Goal: Task Accomplishment & Management: Complete application form

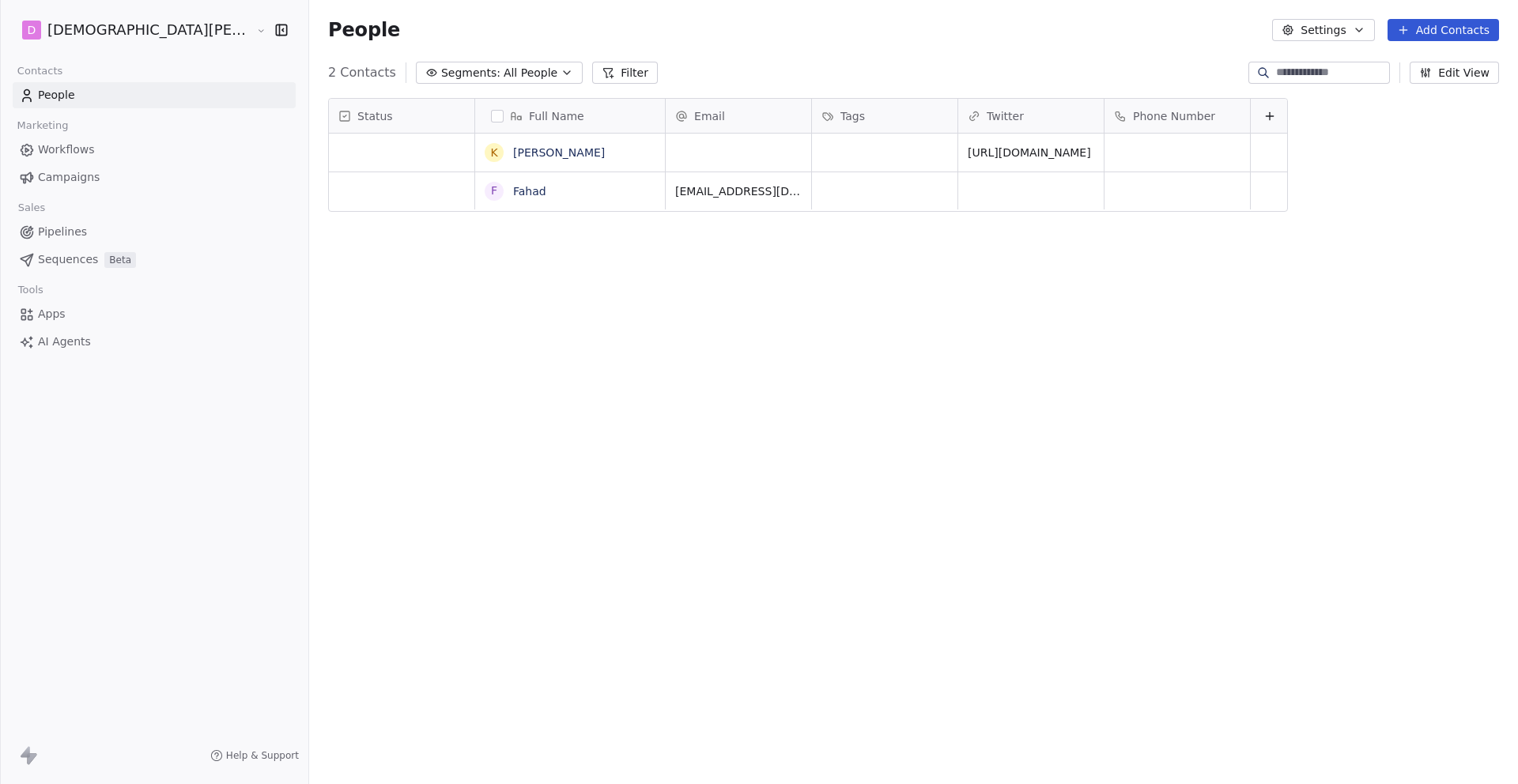
scroll to position [678, 1293]
click at [1400, 34] on icon at bounding box center [1403, 30] width 13 height 13
click at [1396, 64] on span "Create new contact" at bounding box center [1448, 65] width 108 height 17
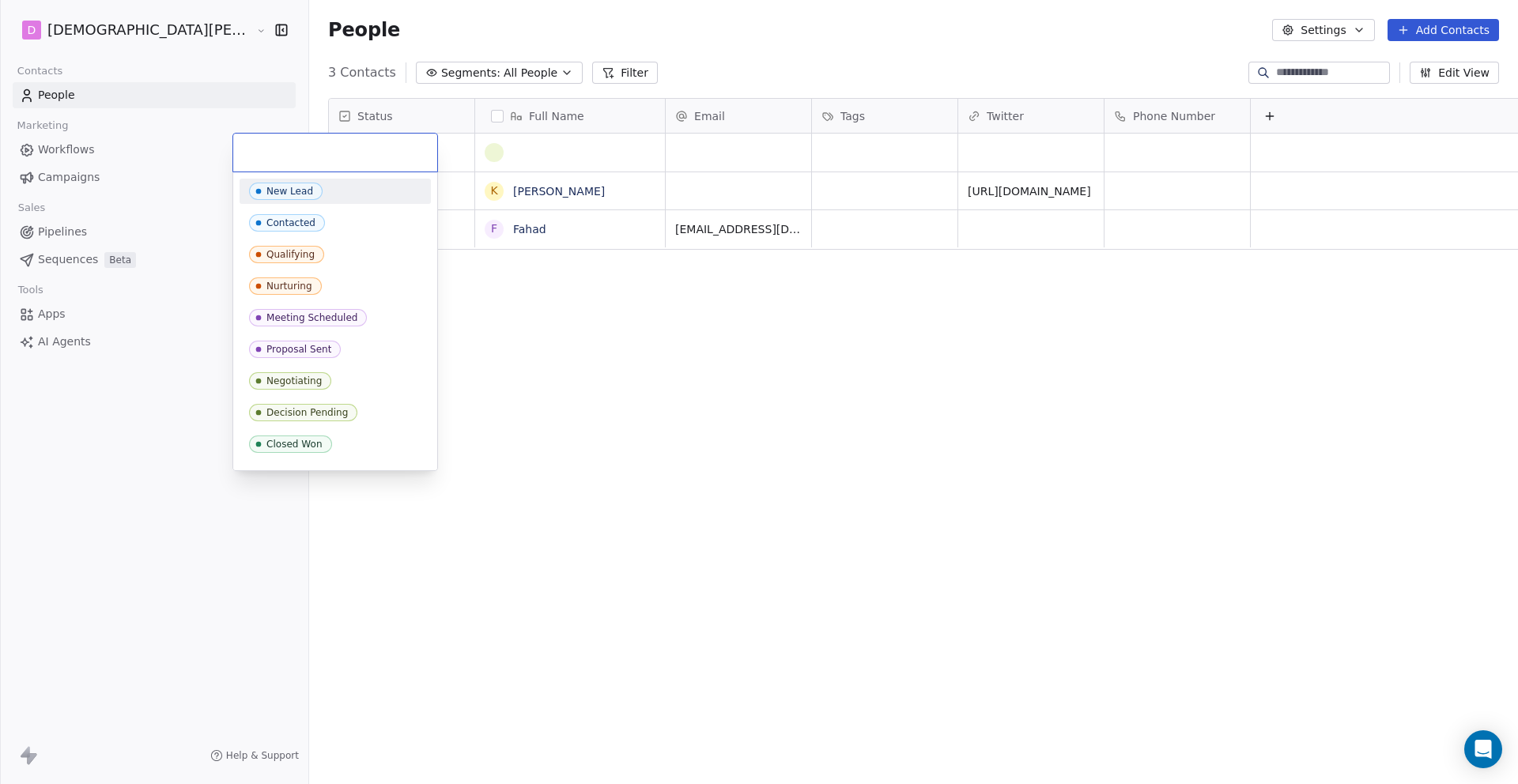
click at [396, 193] on div "New Lead" at bounding box center [336, 191] width 173 height 18
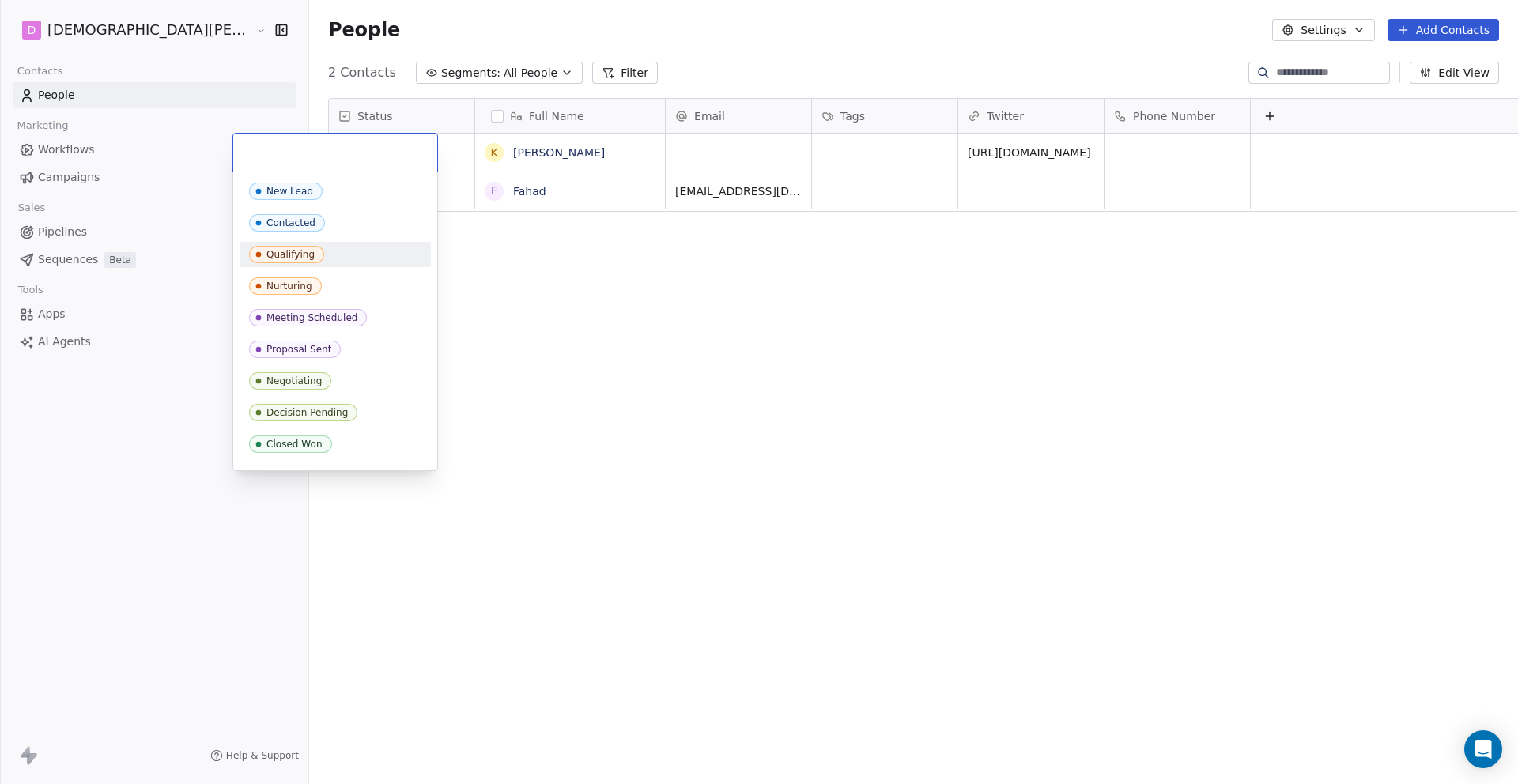
click at [519, 300] on html "D [PERSON_NAME] Contacts People Marketing Workflows Campaigns Sales Pipelines S…" at bounding box center [759, 392] width 1518 height 784
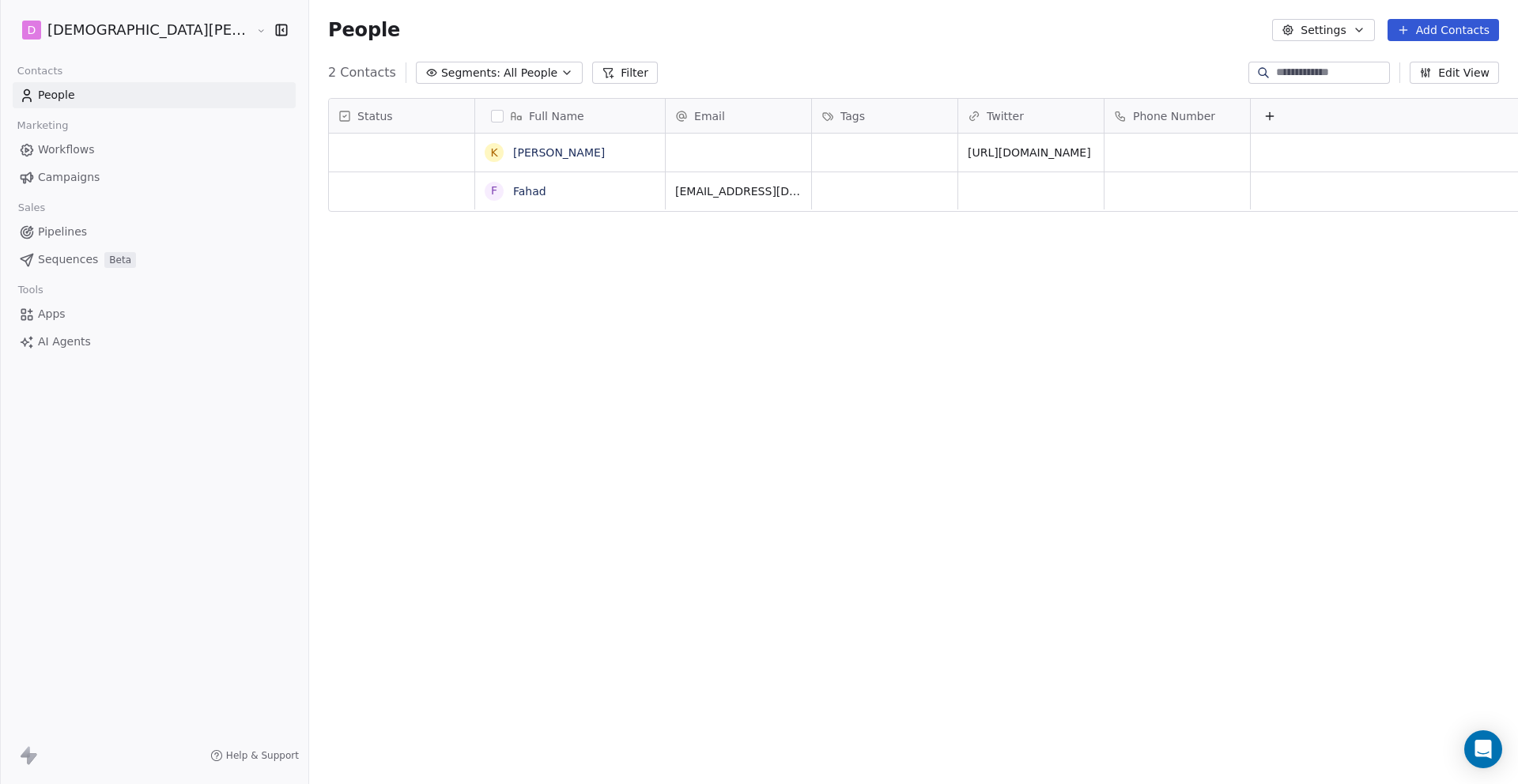
click at [1395, 30] on button "Add Contacts" at bounding box center [1443, 30] width 111 height 22
click at [1410, 72] on div "Create new contact" at bounding box center [1438, 64] width 146 height 25
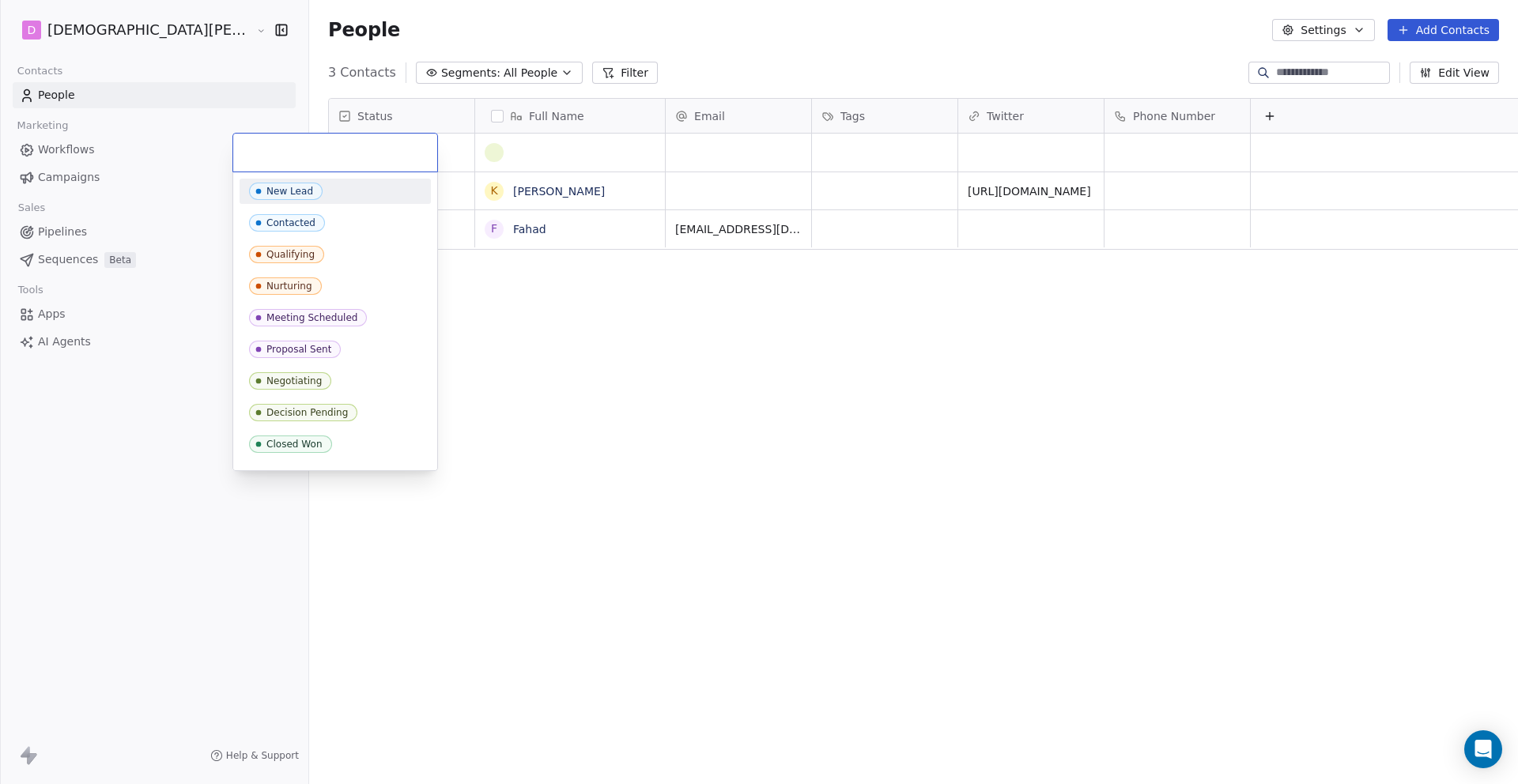
click at [473, 158] on html "D [PERSON_NAME] Contacts People Marketing Workflows Campaigns Sales Pipelines S…" at bounding box center [759, 392] width 1518 height 784
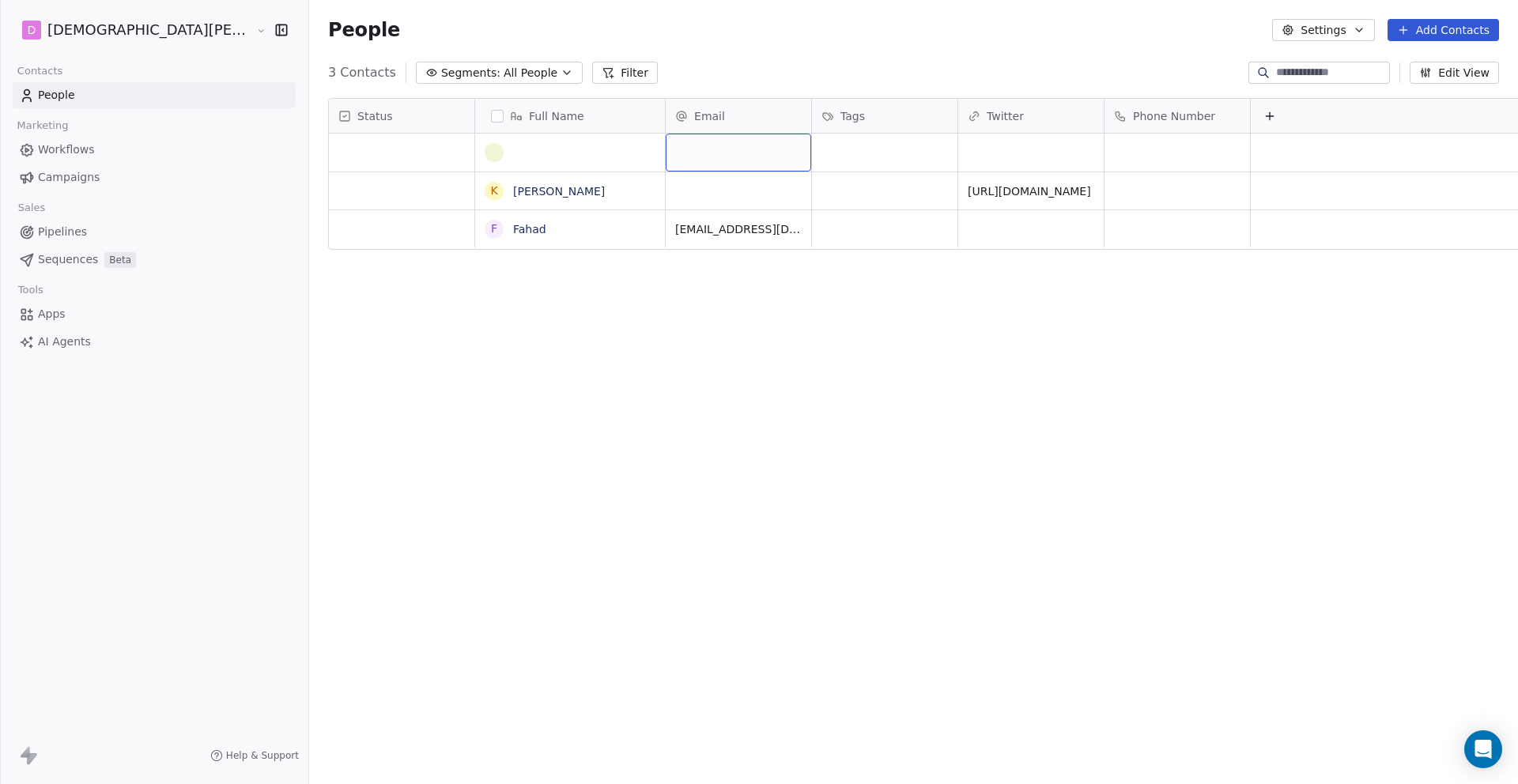
click at [665, 155] on div "grid" at bounding box center [738, 152] width 145 height 38
type input "**********"
click at [473, 151] on html "**********" at bounding box center [759, 392] width 1518 height 784
click at [489, 153] on html "D [PERSON_NAME] Contacts People Marketing Workflows Campaigns Sales Pipelines S…" at bounding box center [759, 392] width 1518 height 784
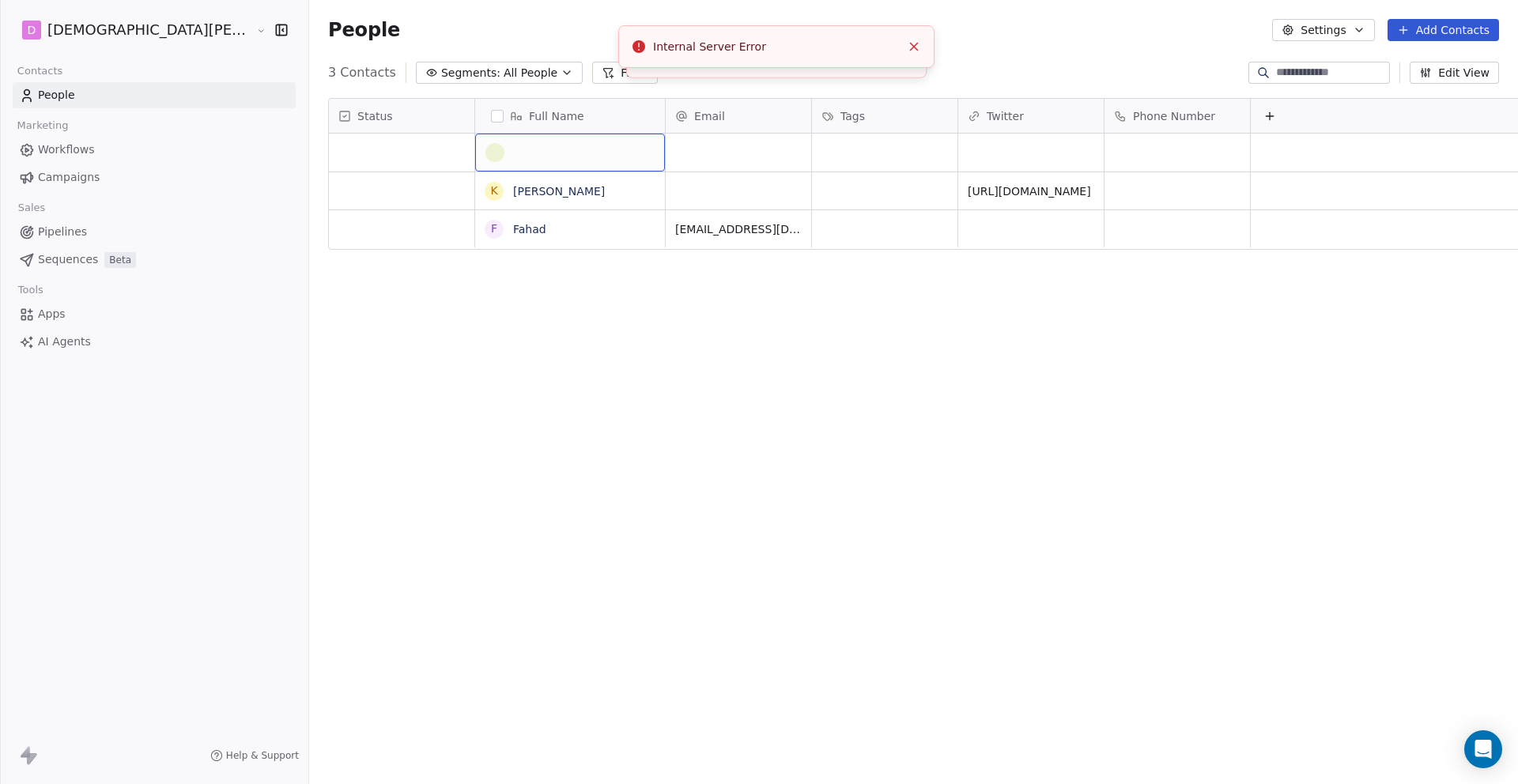
click at [486, 151] on div "grid" at bounding box center [570, 152] width 169 height 19
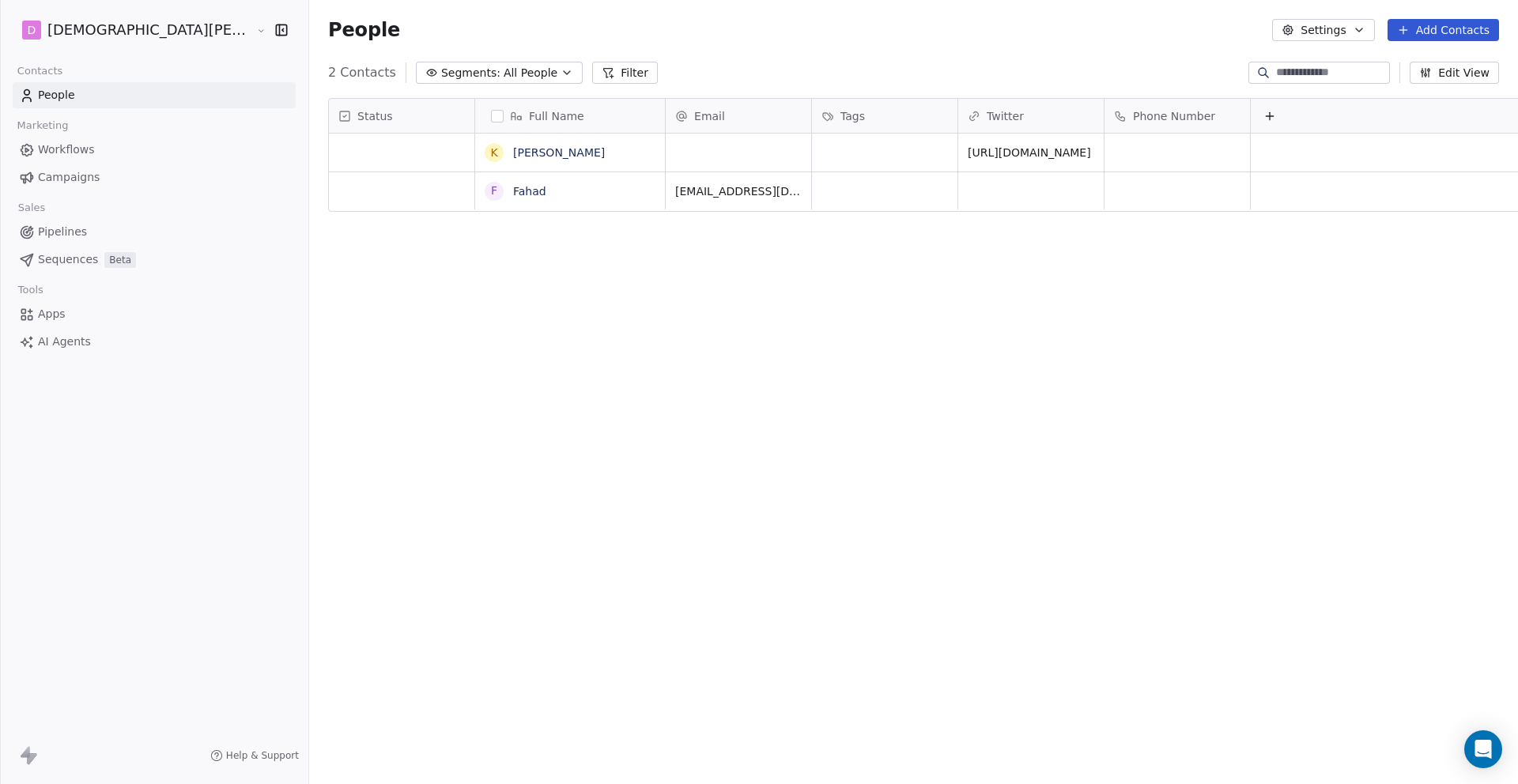
scroll to position [678, 1293]
click at [1428, 32] on button "Add Contacts" at bounding box center [1443, 30] width 111 height 22
click at [1381, 65] on icon "Suggestions" at bounding box center [1381, 63] width 0 height 7
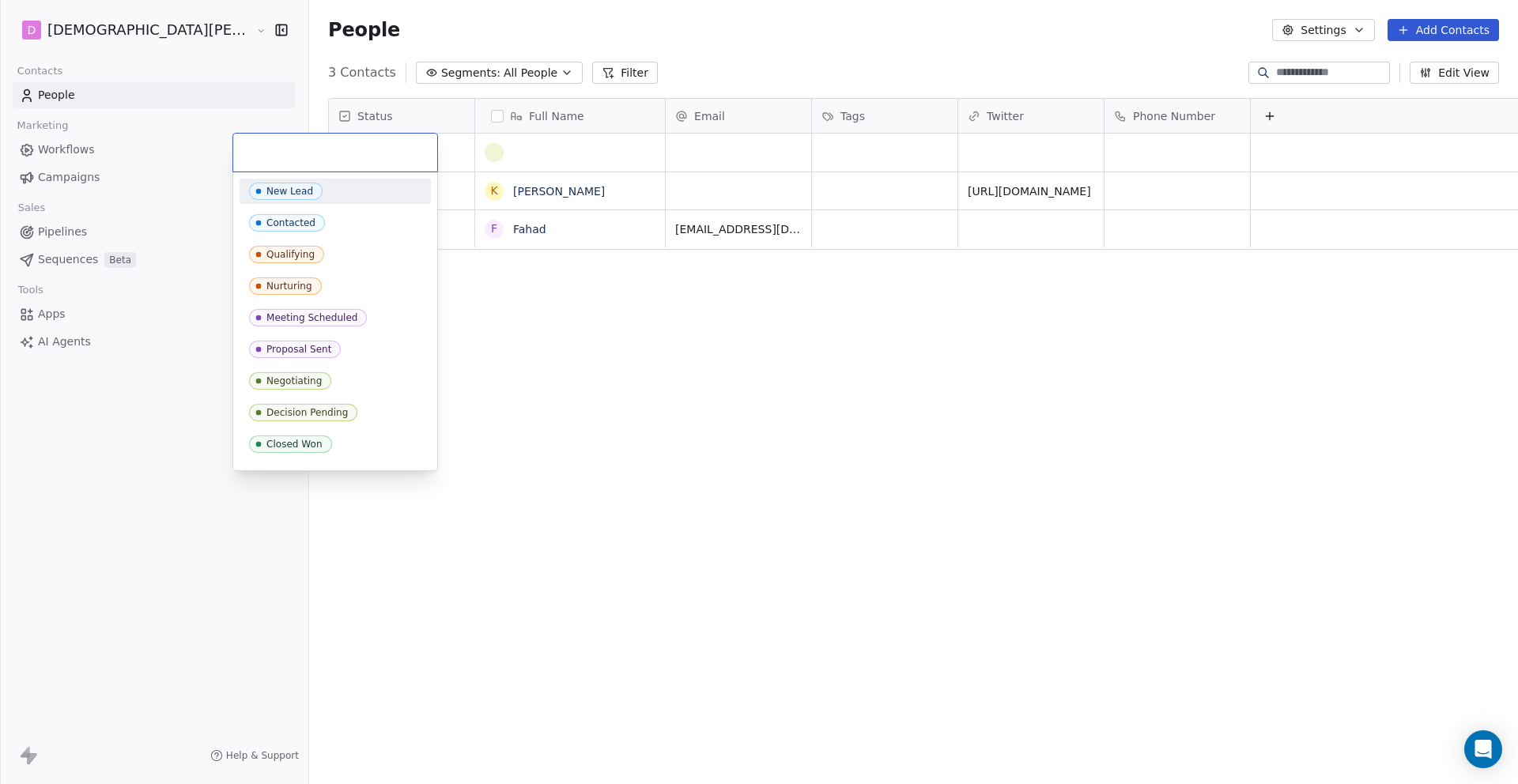
click at [331, 187] on div "New Lead" at bounding box center [336, 191] width 173 height 18
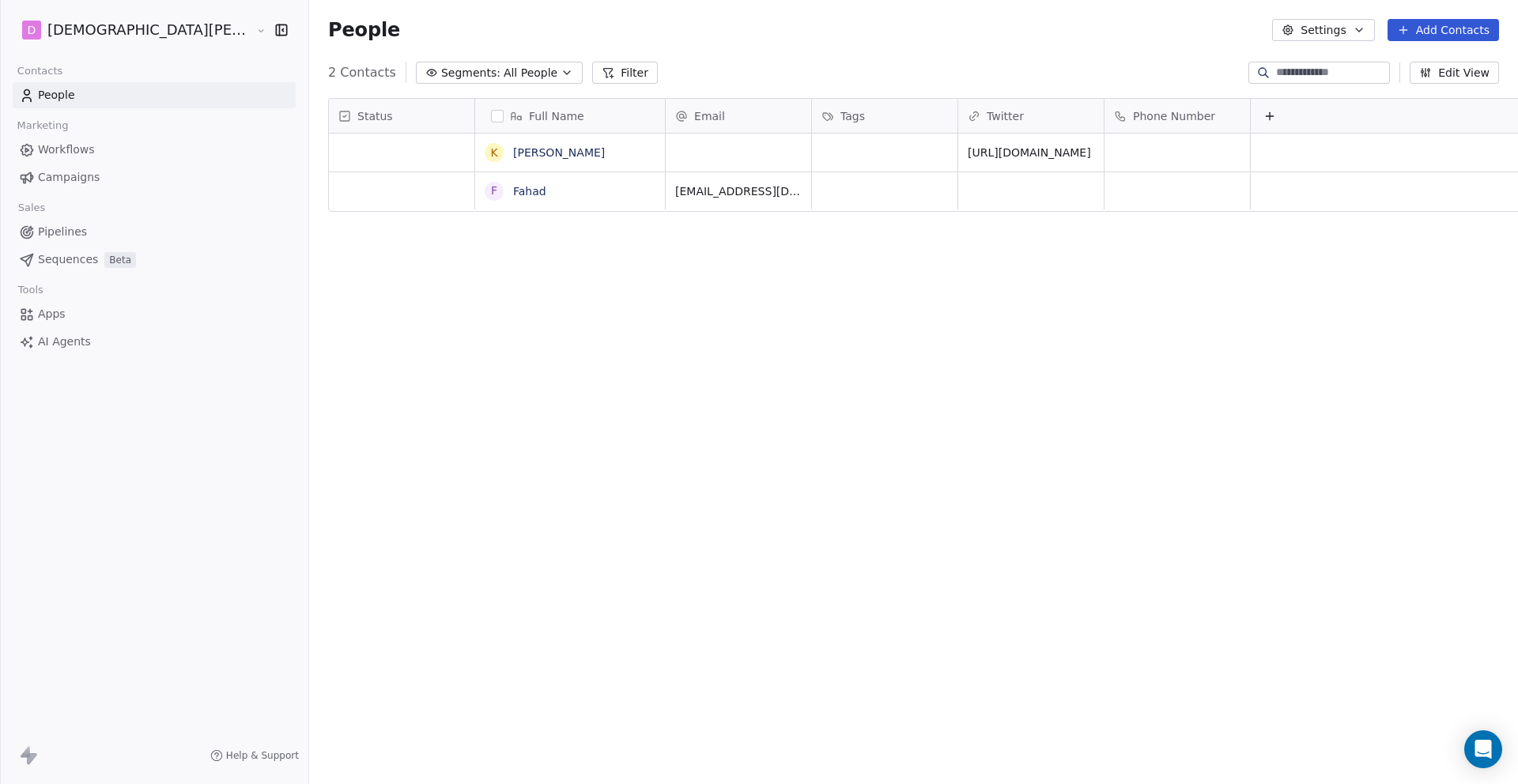
click at [1038, 85] on html "D Daanish Tahir Contacts People Marketing Workflows Campaigns Sales Pipelines S…" at bounding box center [759, 392] width 1518 height 784
click at [114, 140] on link "Workflows" at bounding box center [154, 150] width 283 height 26
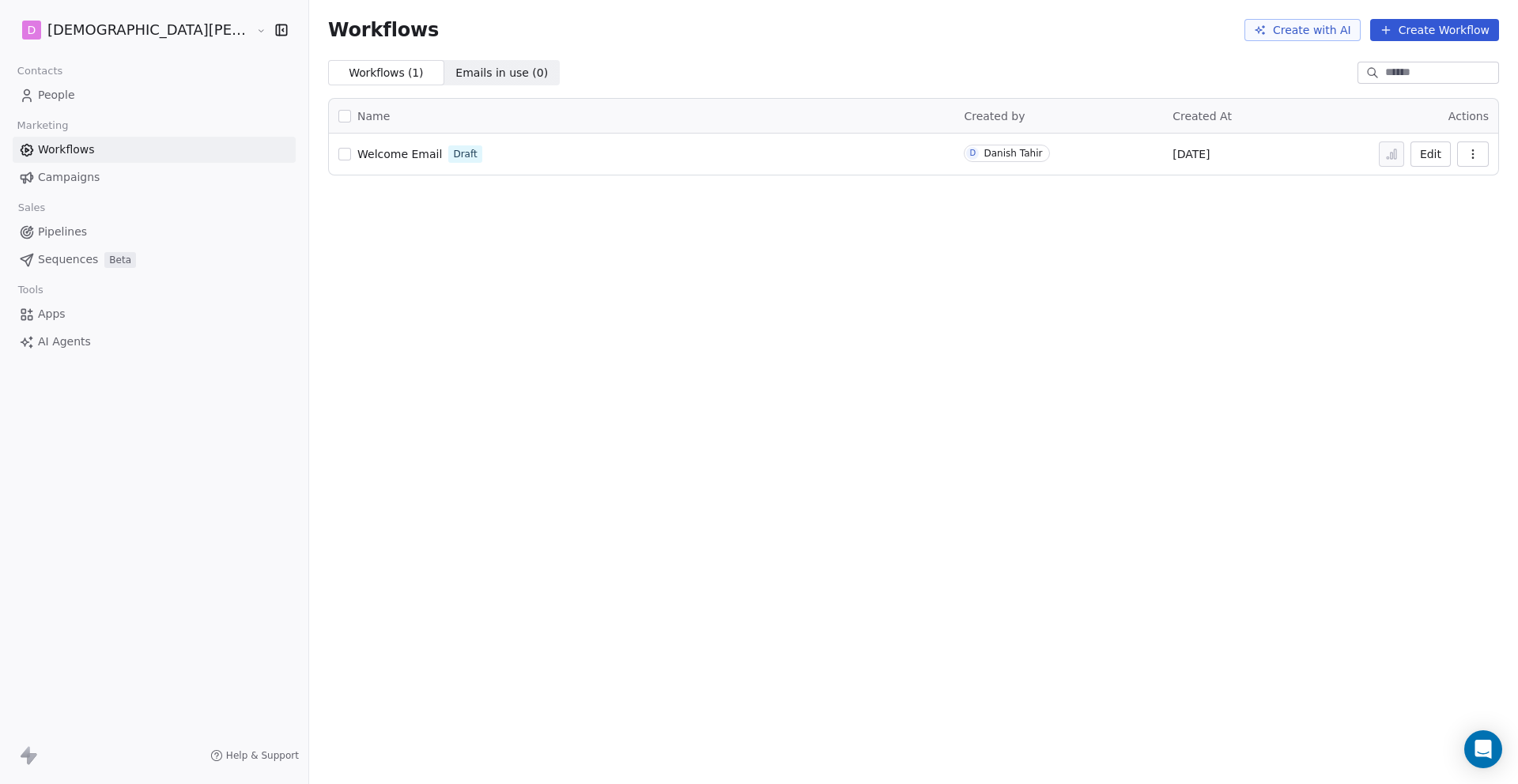
click at [117, 91] on link "People" at bounding box center [154, 95] width 283 height 26
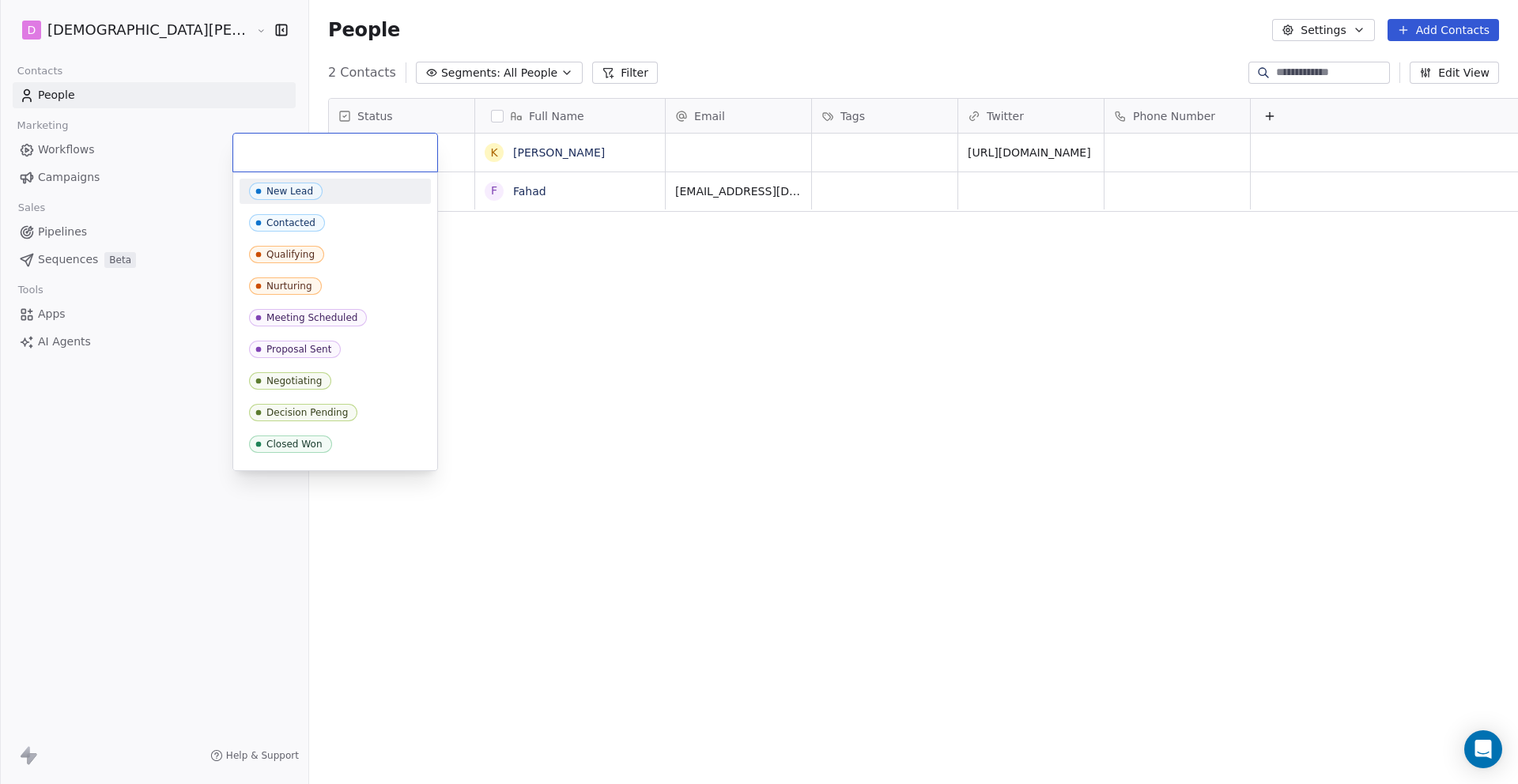
scroll to position [678, 1293]
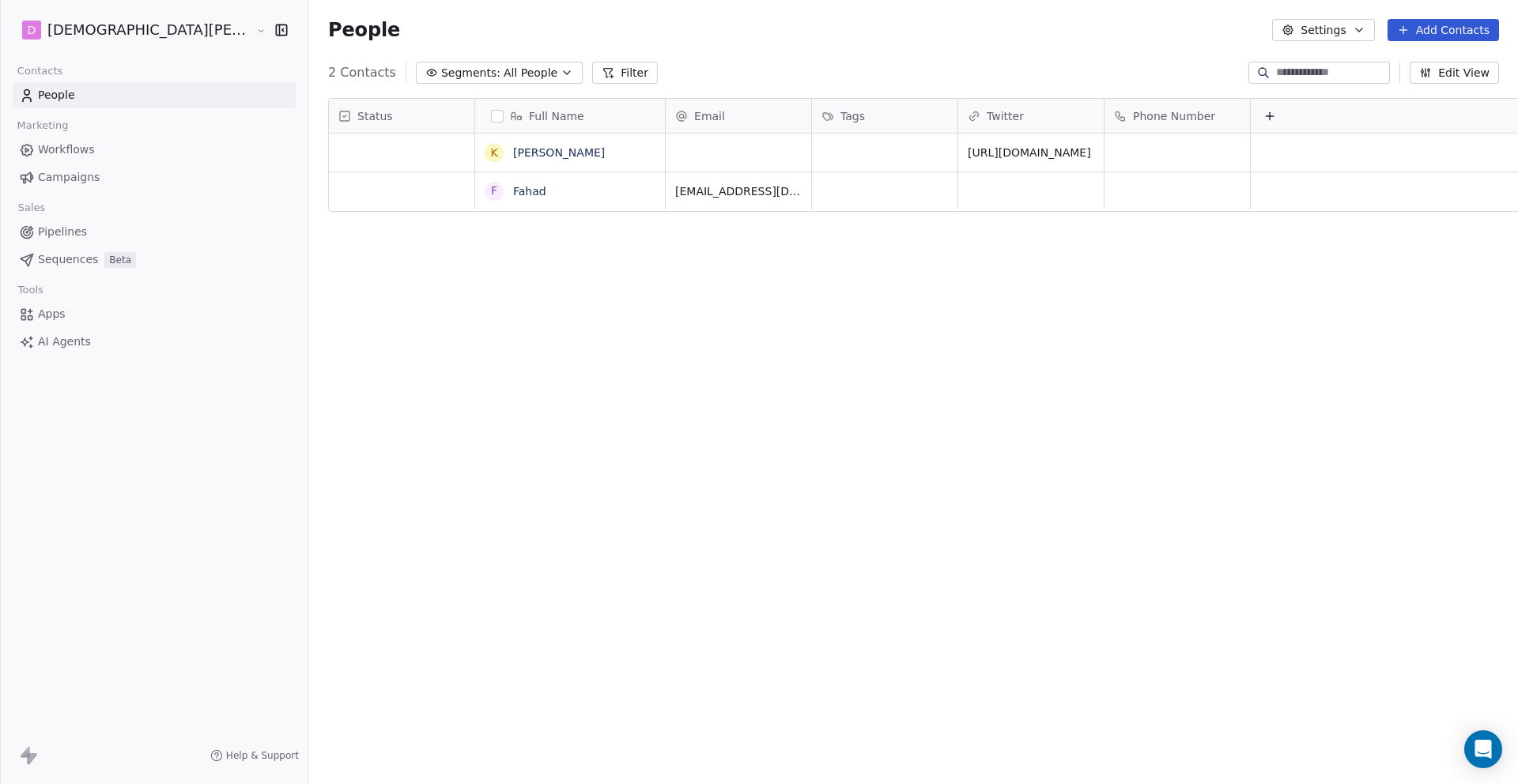
click at [1462, 40] on html "D Daanish Tahir Contacts People Marketing Workflows Campaigns Sales Pipelines S…" at bounding box center [759, 392] width 1518 height 784
click at [1462, 40] on button "Add Contacts" at bounding box center [1443, 30] width 111 height 22
click at [1451, 58] on span "Create new contact" at bounding box center [1448, 65] width 108 height 17
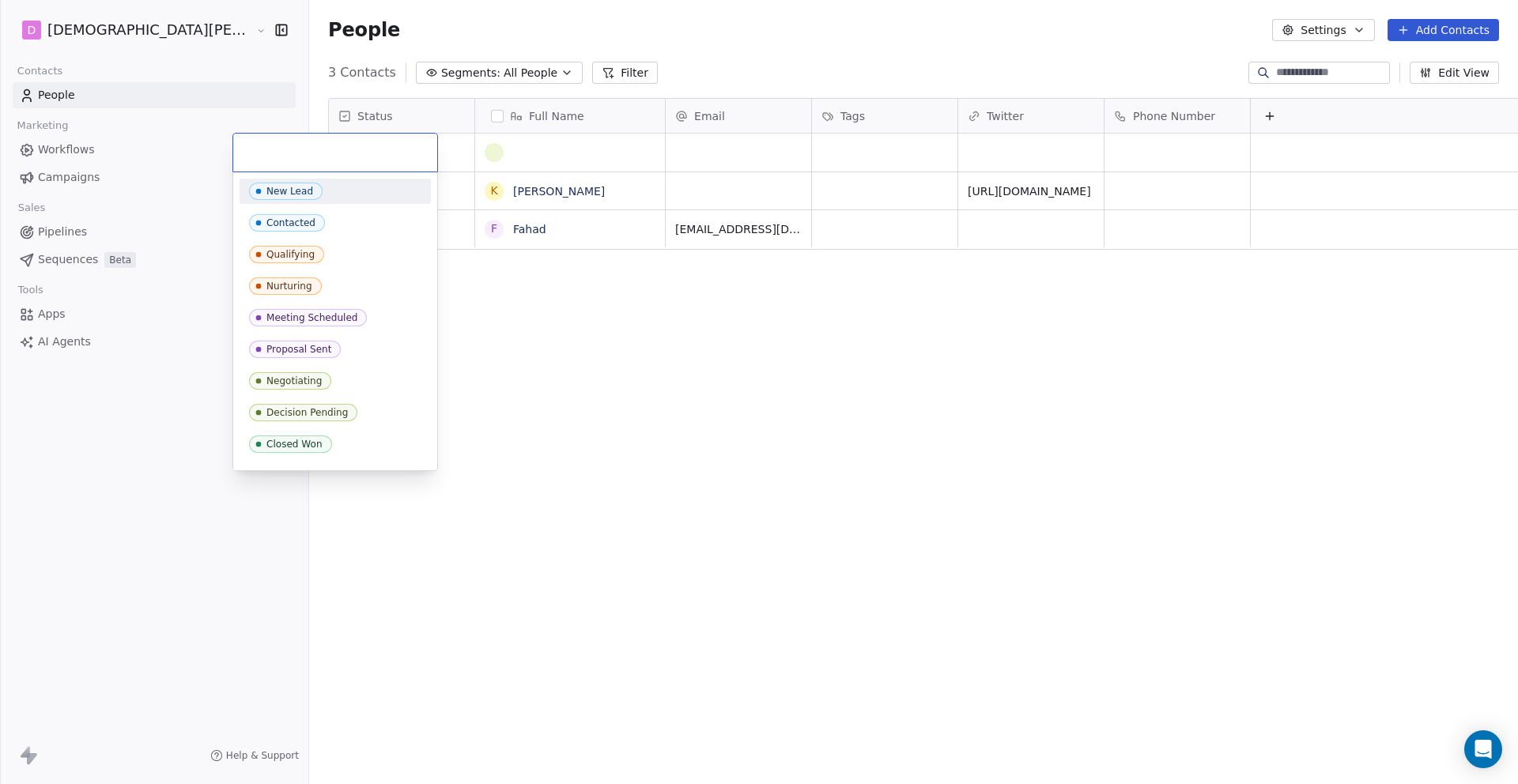
click at [489, 161] on html "D [PERSON_NAME] Contacts People Marketing Workflows Campaigns Sales Pipelines S…" at bounding box center [759, 392] width 1518 height 784
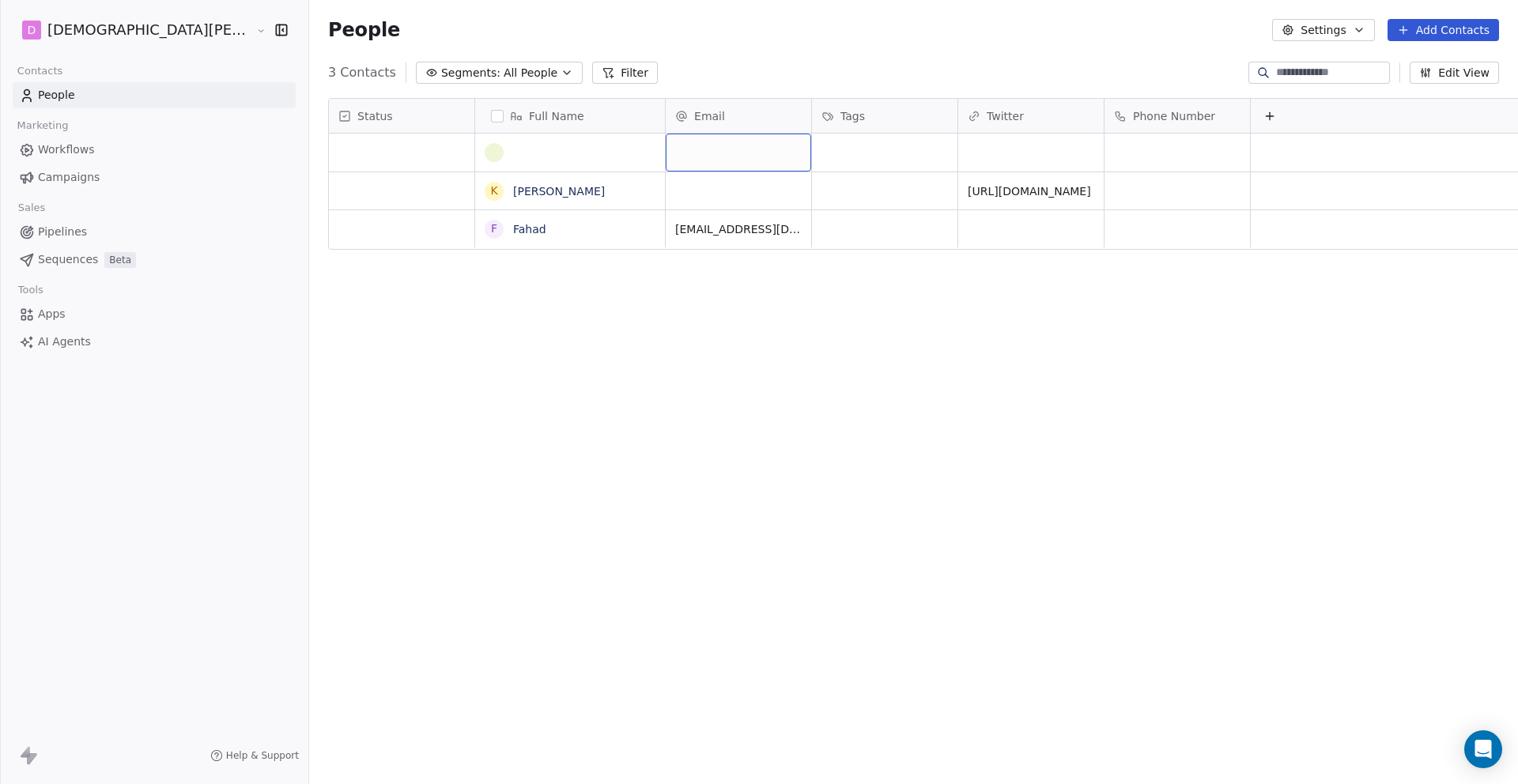
click at [665, 159] on div "grid" at bounding box center [738, 152] width 145 height 38
click at [599, 159] on input "email" at bounding box center [644, 153] width 140 height 31
type input "***"
click at [599, 159] on input "***" at bounding box center [644, 153] width 140 height 31
click at [488, 146] on html "D Daanish Tahir Contacts People Marketing Workflows Campaigns Sales Pipelines S…" at bounding box center [759, 392] width 1518 height 784
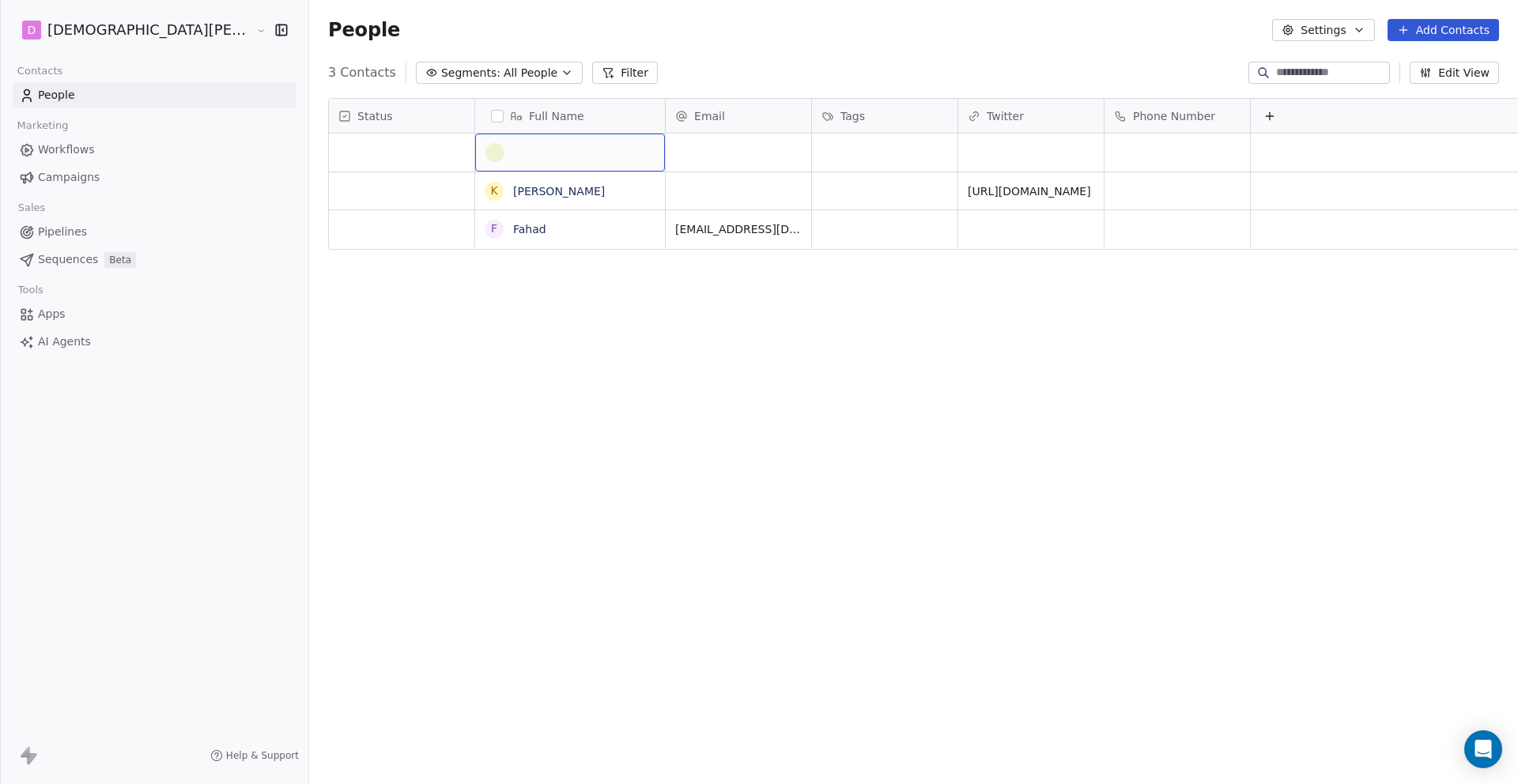
click at [488, 146] on div "grid" at bounding box center [570, 152] width 169 height 19
click at [486, 151] on div "grid" at bounding box center [570, 152] width 169 height 19
click at [478, 151] on textarea at bounding box center [473, 159] width 188 height 49
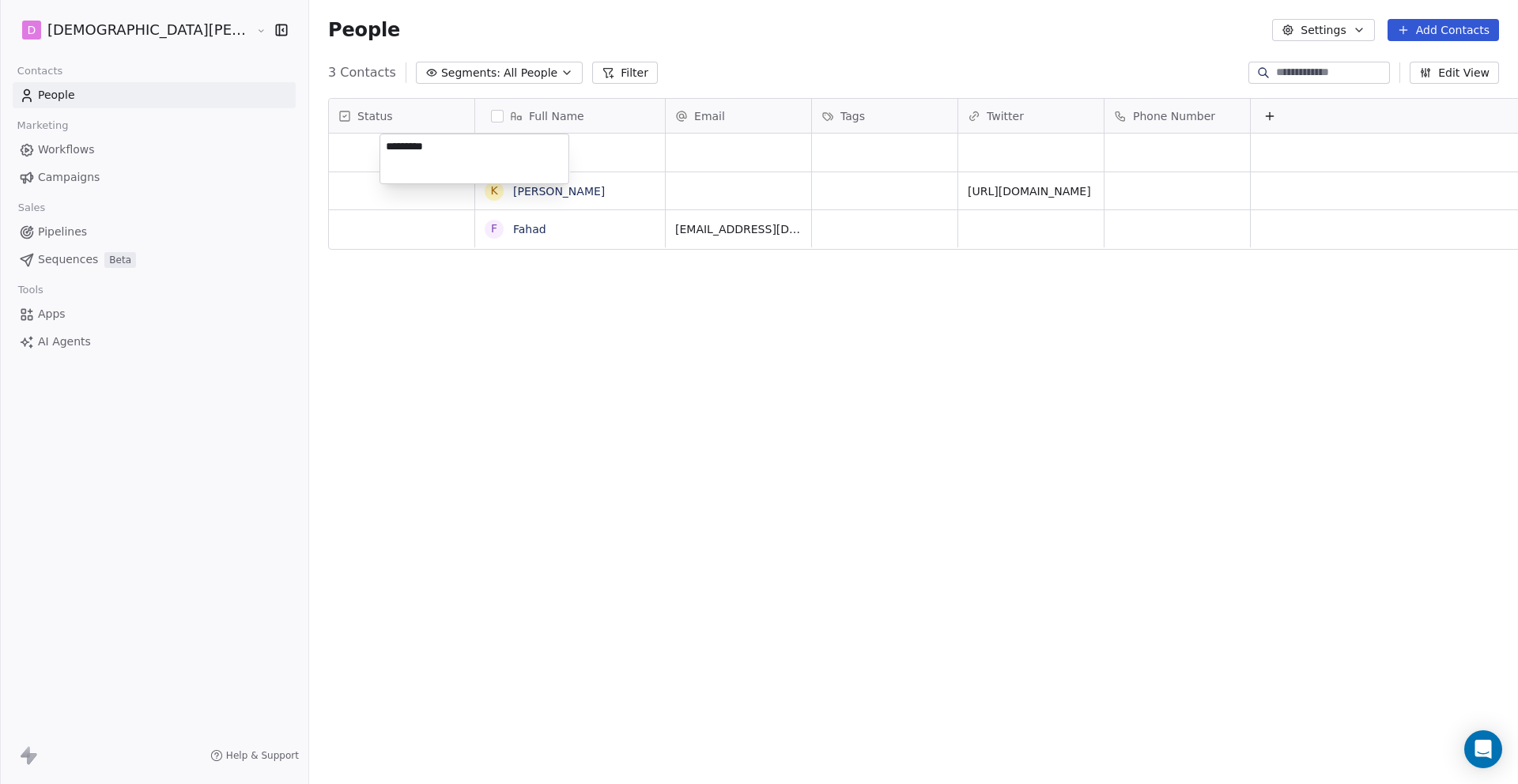
type textarea "**********"
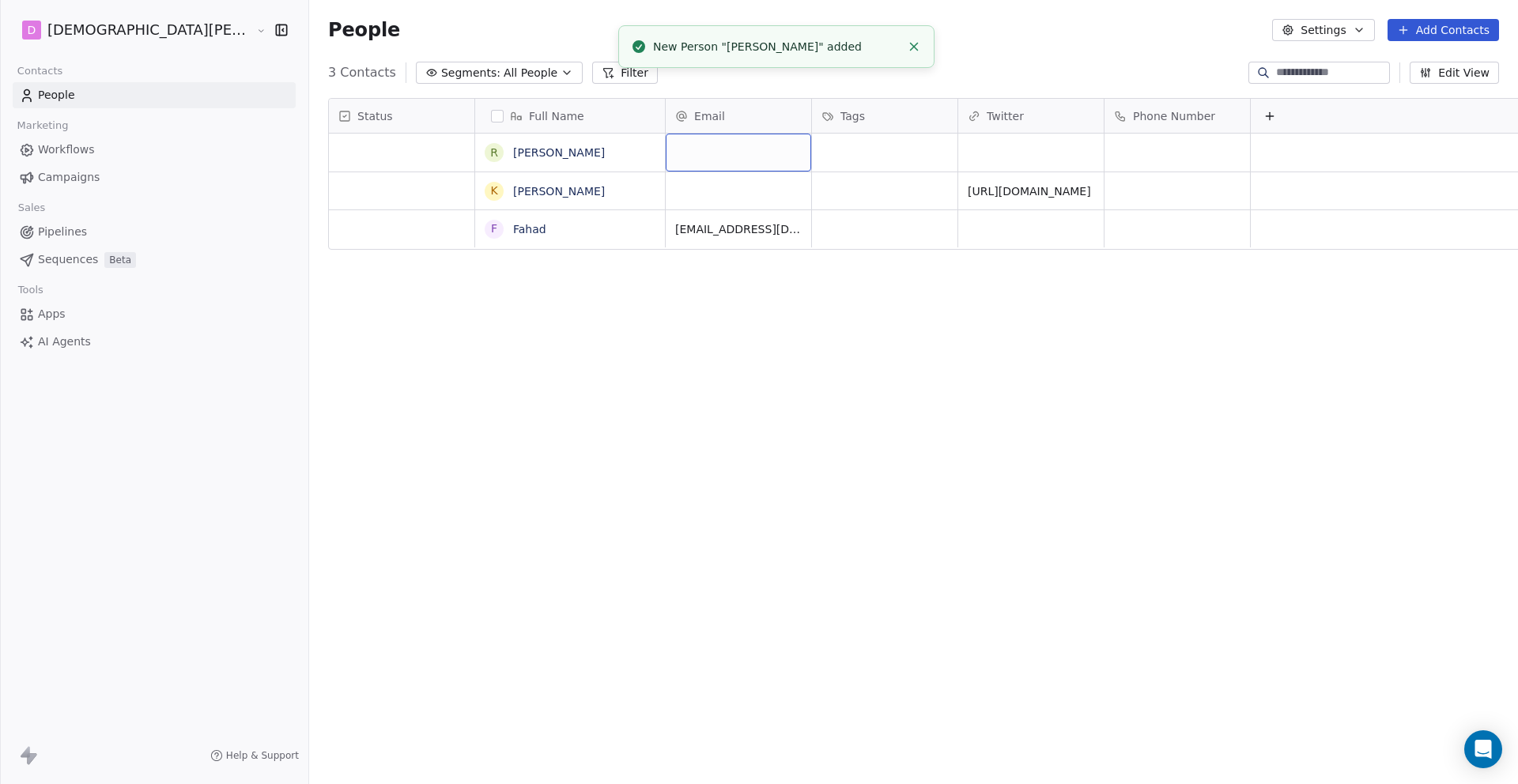
click at [665, 157] on div "grid" at bounding box center [738, 152] width 145 height 38
type input "**********"
click at [692, 331] on html "**********" at bounding box center [759, 392] width 1518 height 784
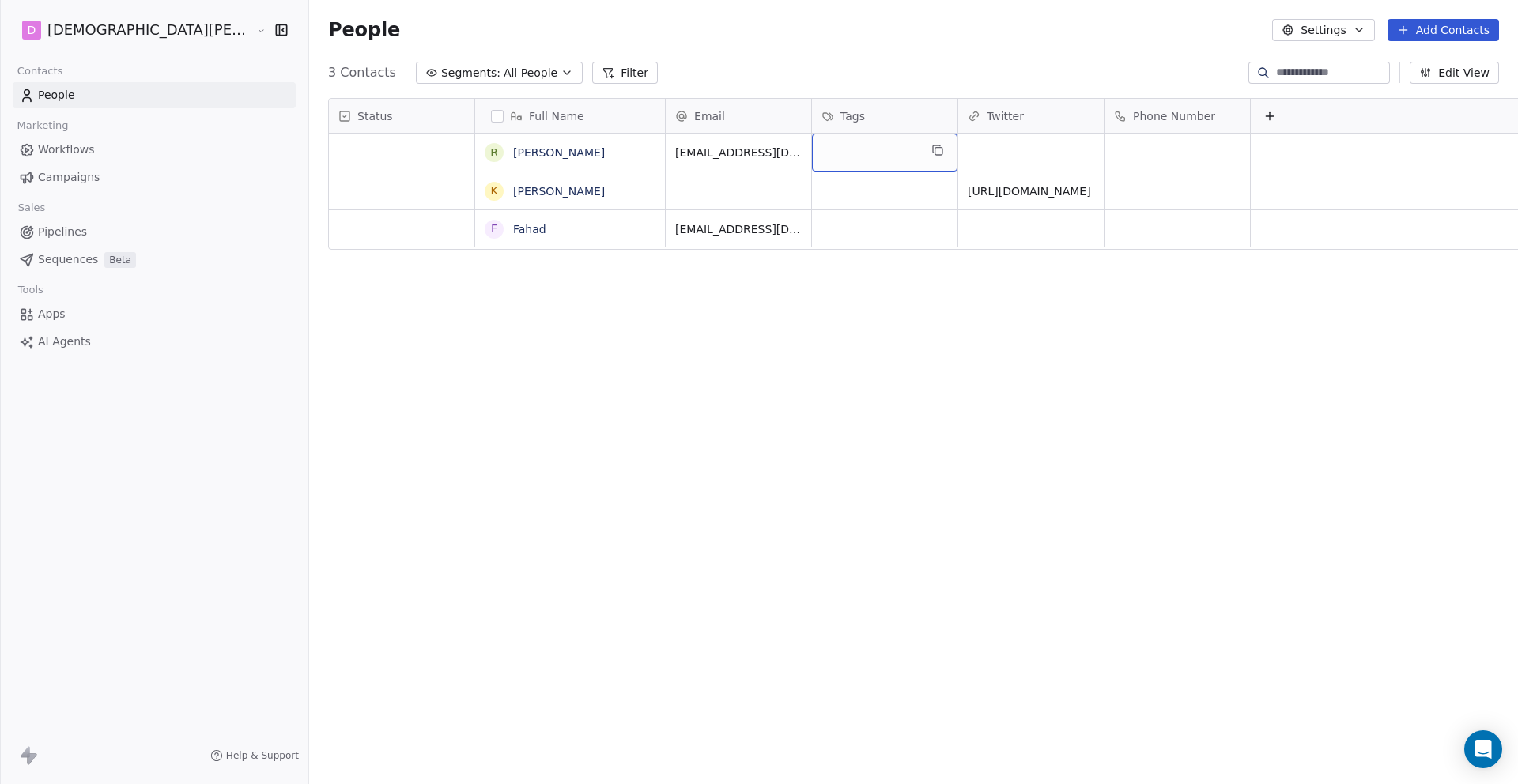
click at [812, 142] on div "grid" at bounding box center [885, 152] width 145 height 38
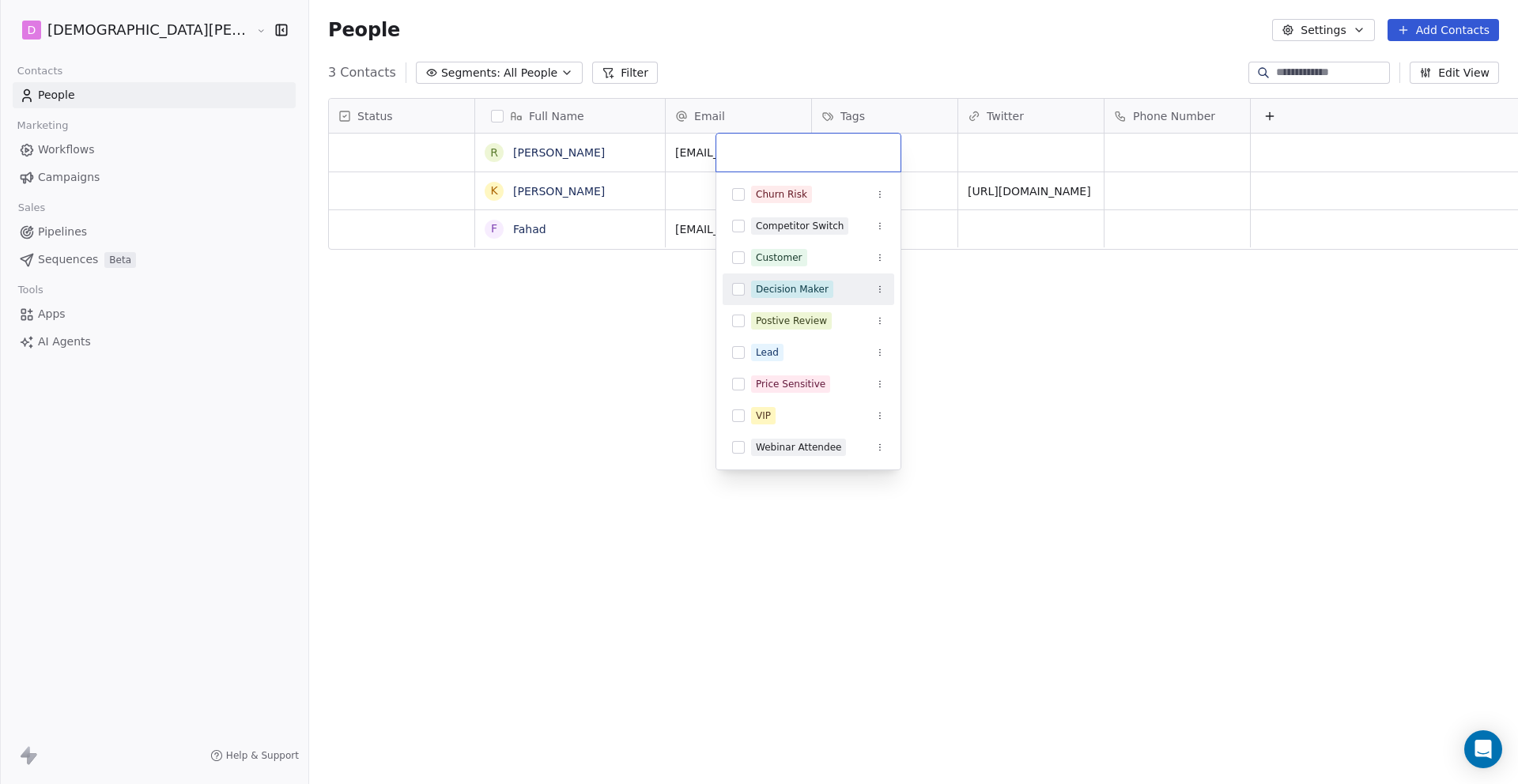
click at [625, 360] on html "D Daanish Tahir Contacts People Marketing Workflows Campaigns Sales Pipelines S…" at bounding box center [759, 392] width 1518 height 784
